Goal: Transaction & Acquisition: Purchase product/service

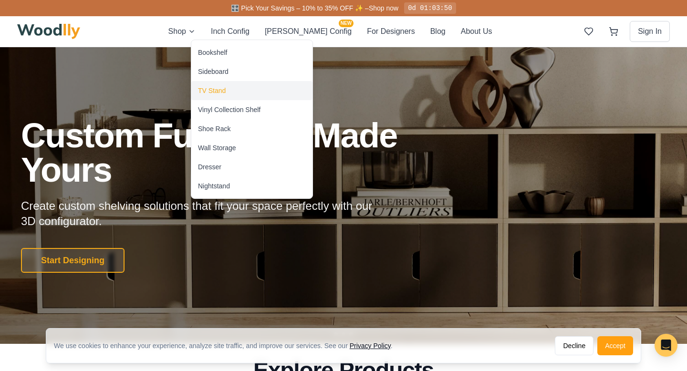
click at [216, 92] on div "TV Stand" at bounding box center [212, 91] width 28 height 10
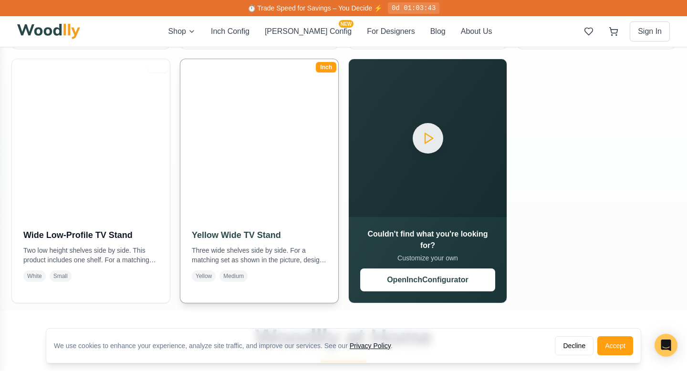
scroll to position [514, 0]
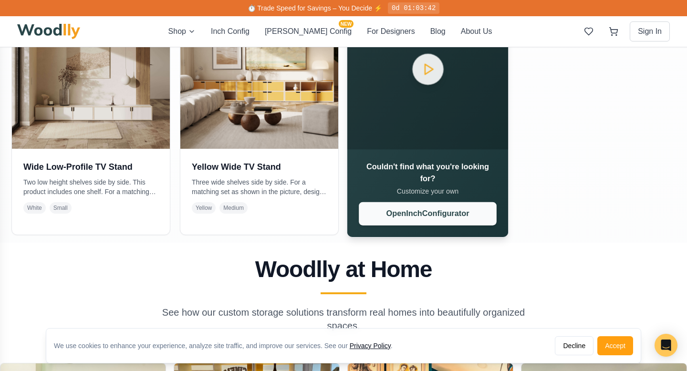
click at [430, 219] on button "Open Inch Configurator" at bounding box center [428, 213] width 138 height 23
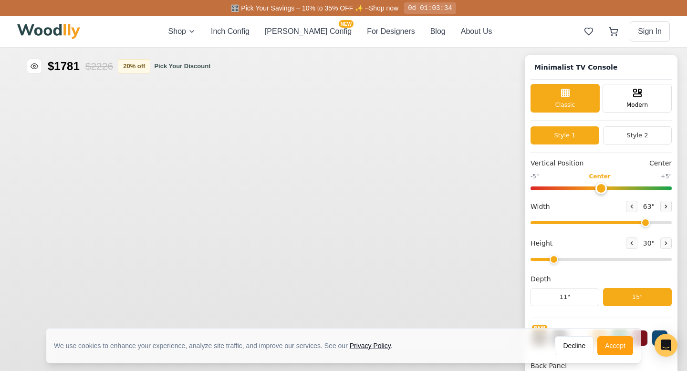
type input "63"
type input "2"
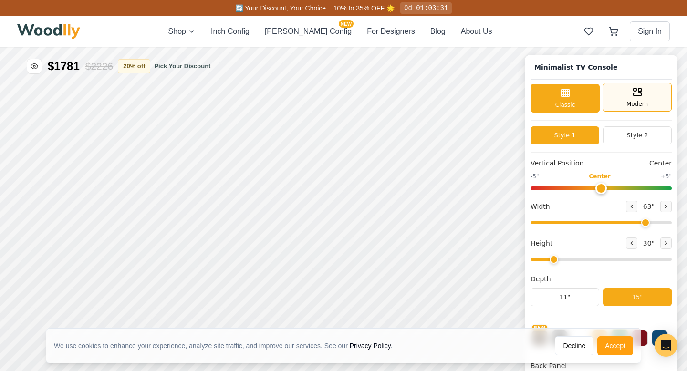
click at [634, 103] on span "Modern" at bounding box center [636, 104] width 21 height 9
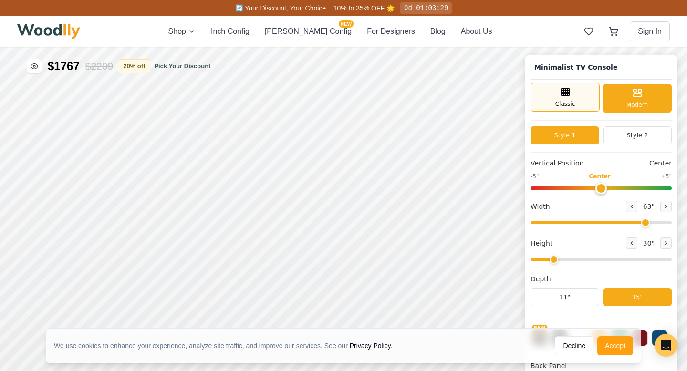
click at [560, 106] on span "Classic" at bounding box center [565, 104] width 20 height 9
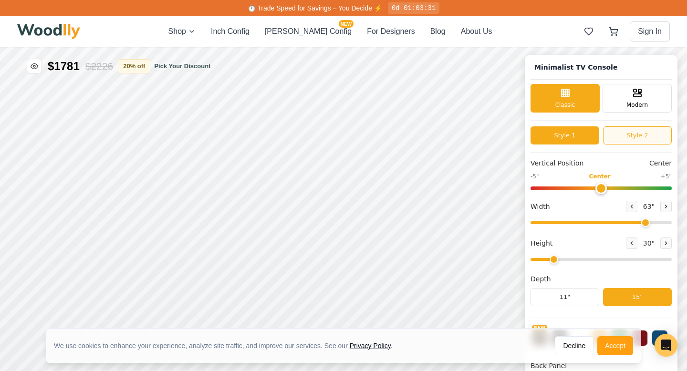
click at [616, 137] on button "Style 2" at bounding box center [637, 135] width 69 height 18
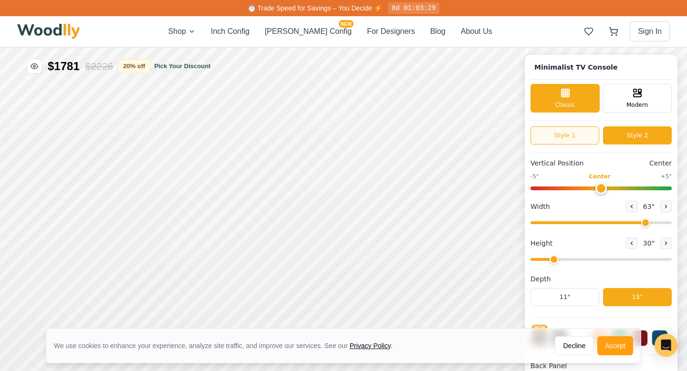
click at [578, 135] on button "Style 1" at bounding box center [564, 135] width 69 height 18
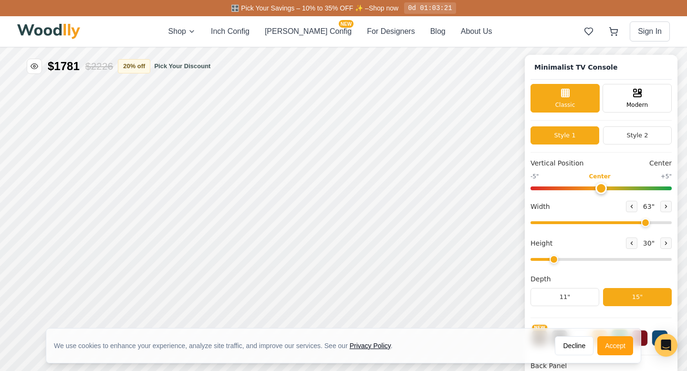
scroll to position [3, 0]
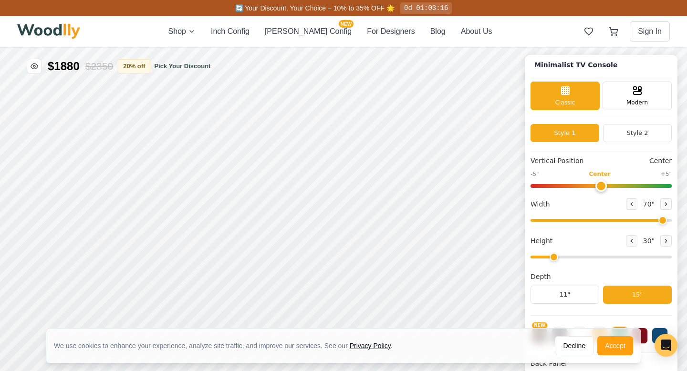
drag, startPoint x: 642, startPoint y: 217, endPoint x: 659, endPoint y: 218, distance: 16.7
type input "70"
click at [659, 219] on input "range" at bounding box center [600, 220] width 141 height 3
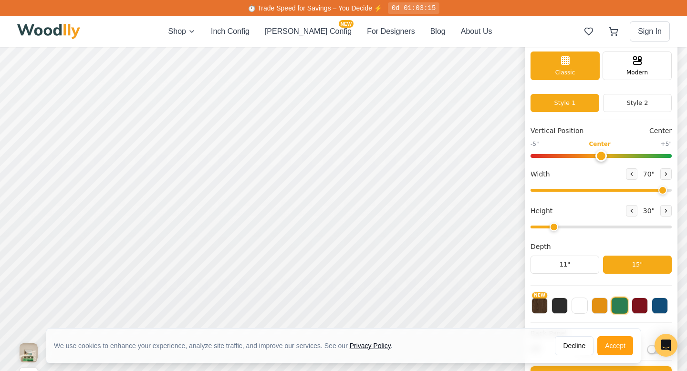
click at [557, 228] on input "range" at bounding box center [600, 227] width 141 height 3
drag, startPoint x: 553, startPoint y: 225, endPoint x: 547, endPoint y: 225, distance: 6.2
click at [547, 226] on input "range" at bounding box center [600, 227] width 141 height 3
click at [628, 206] on button at bounding box center [631, 210] width 11 height 11
click at [669, 209] on div "Minimalist TV Console Classic Modern Style 1 Style 2 Vertical Position Center -…" at bounding box center [601, 221] width 153 height 393
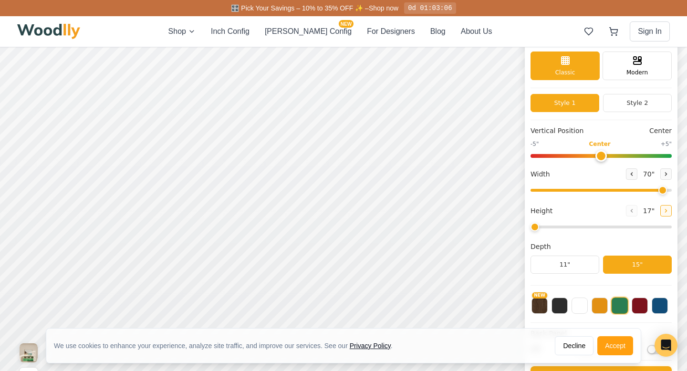
click at [663, 209] on icon at bounding box center [666, 211] width 6 height 6
type input "2"
click at [576, 262] on button "11"" at bounding box center [564, 265] width 69 height 18
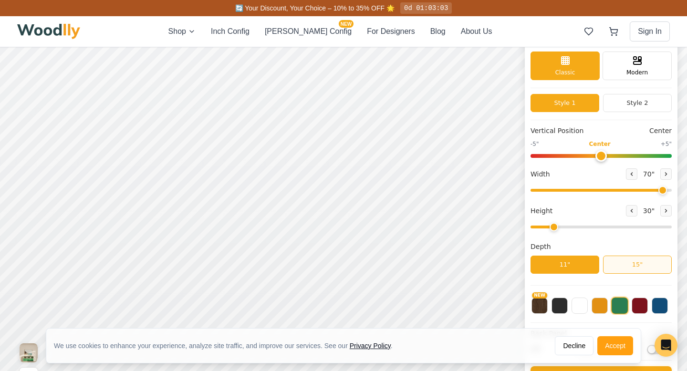
click at [616, 266] on button "15"" at bounding box center [637, 265] width 69 height 18
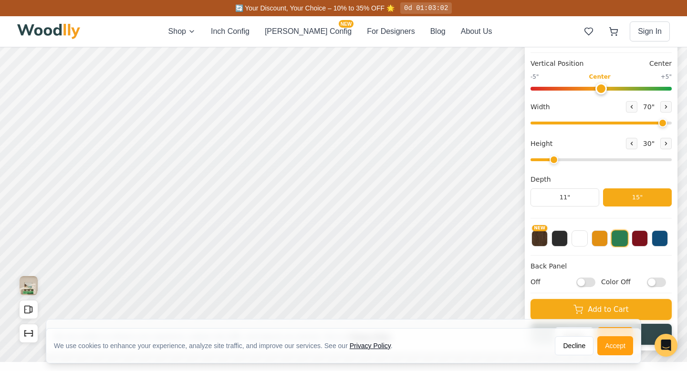
scroll to position [98, 0]
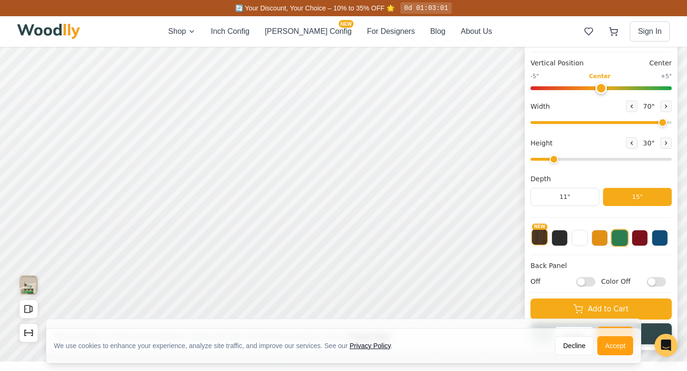
click at [541, 234] on button "NEW" at bounding box center [539, 237] width 16 height 16
click at [559, 241] on button at bounding box center [559, 237] width 16 height 16
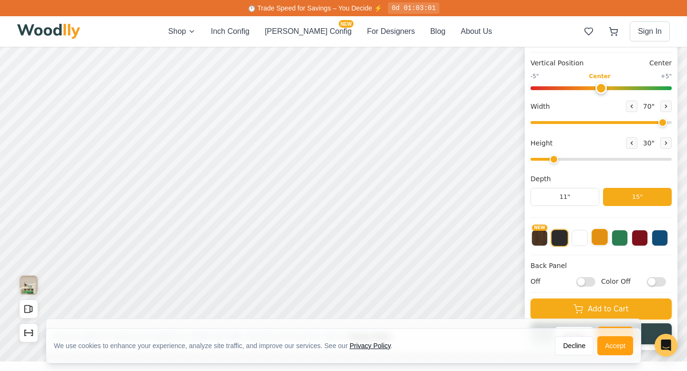
click at [601, 234] on button at bounding box center [599, 237] width 16 height 16
click at [656, 237] on button at bounding box center [659, 237] width 16 height 16
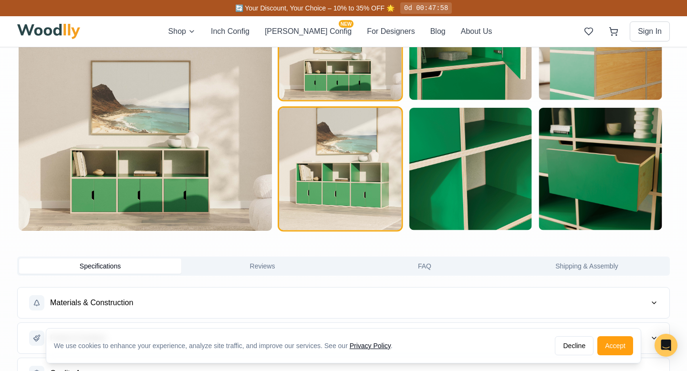
scroll to position [608, 0]
